Goal: Task Accomplishment & Management: Manage account settings

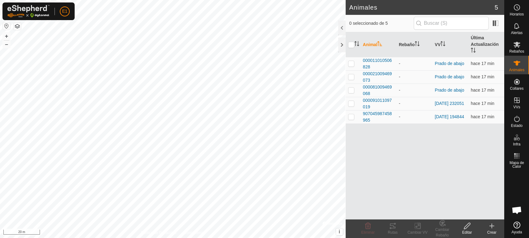
click at [371, 113] on span "907045987458965" at bounding box center [378, 117] width 31 height 13
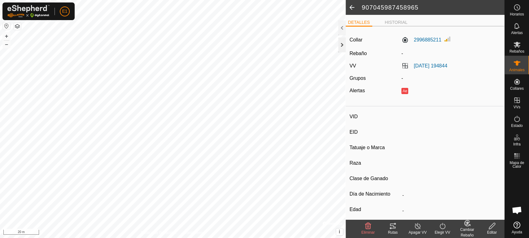
type input "-"
type input "907045987458965"
type input "-"
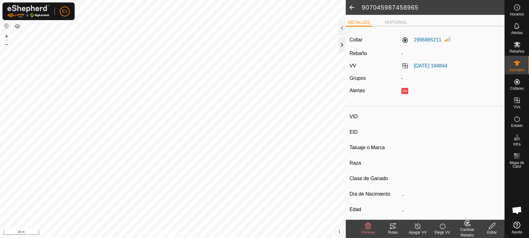
type input "0 kg"
type input "-"
click at [7, 45] on button "–" at bounding box center [6, 44] width 7 height 7
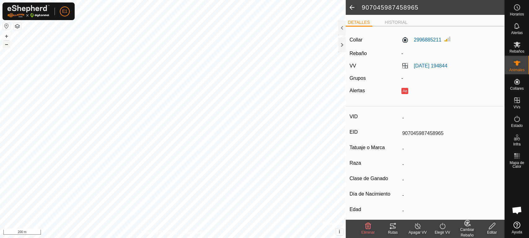
click at [7, 45] on button "–" at bounding box center [6, 44] width 7 height 7
click at [7, 44] on button "–" at bounding box center [6, 44] width 7 height 7
click at [5, 37] on button "+" at bounding box center [6, 36] width 7 height 7
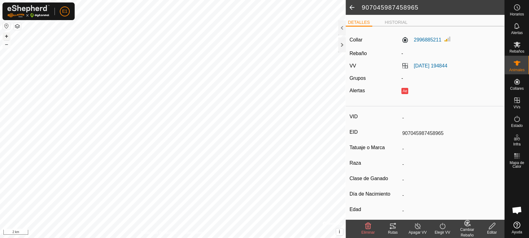
click at [5, 37] on button "+" at bounding box center [6, 36] width 7 height 7
click at [8, 36] on button "+" at bounding box center [6, 36] width 7 height 7
click at [394, 227] on icon at bounding box center [393, 226] width 6 height 5
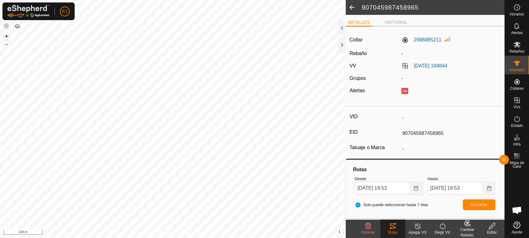
click at [6, 35] on button "+" at bounding box center [6, 36] width 7 height 7
click at [68, 20] on div "E1 Horarios Alertas Rebaños Animales Collares VVs Estado Infra Mapa de Calor Ay…" at bounding box center [264, 119] width 529 height 238
